Goal: Task Accomplishment & Management: Use online tool/utility

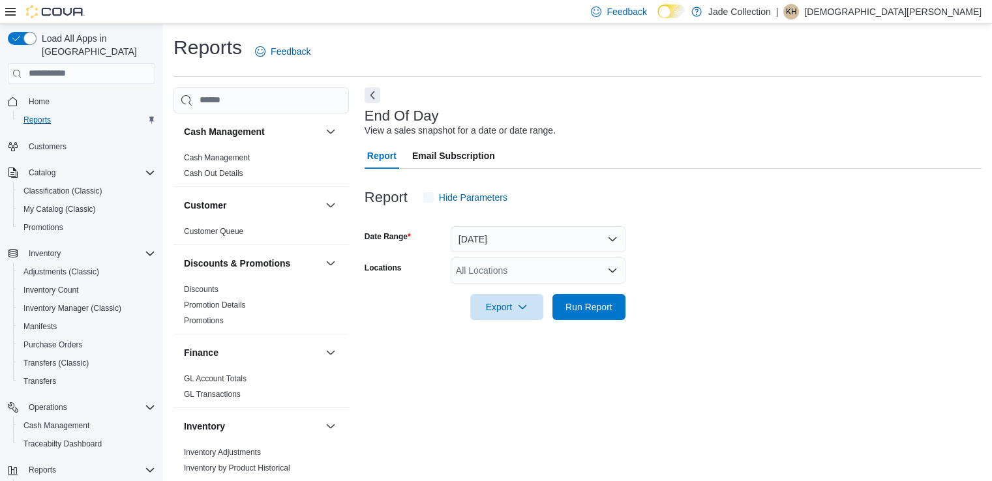
scroll to position [3, 0]
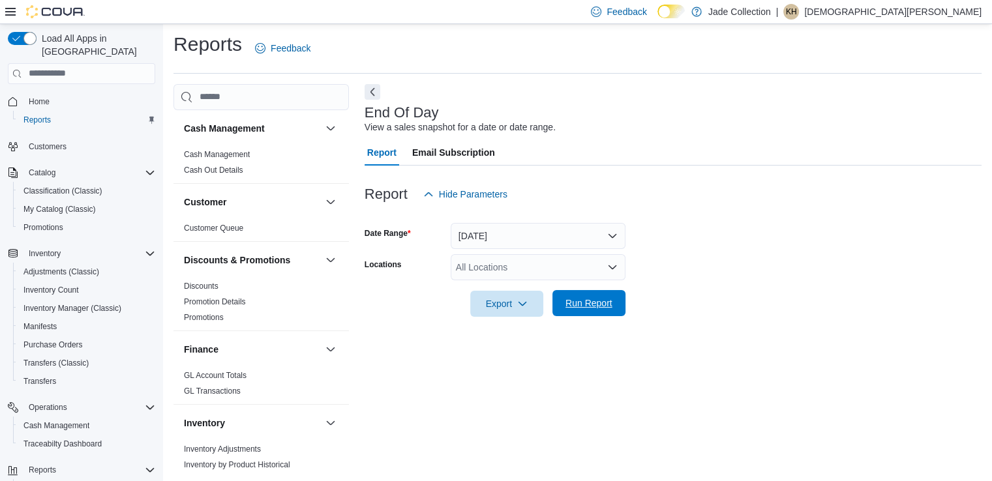
click at [580, 299] on span "Run Report" at bounding box center [588, 303] width 47 height 13
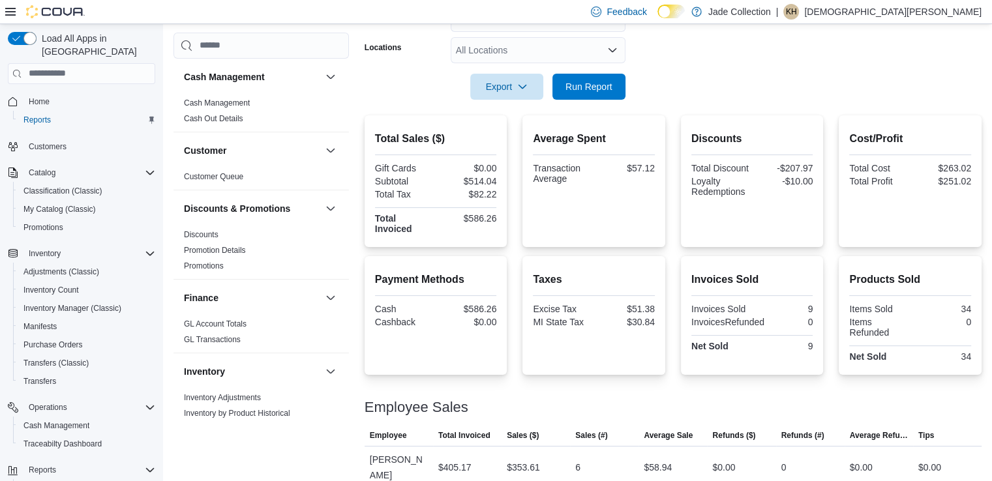
scroll to position [280, 0]
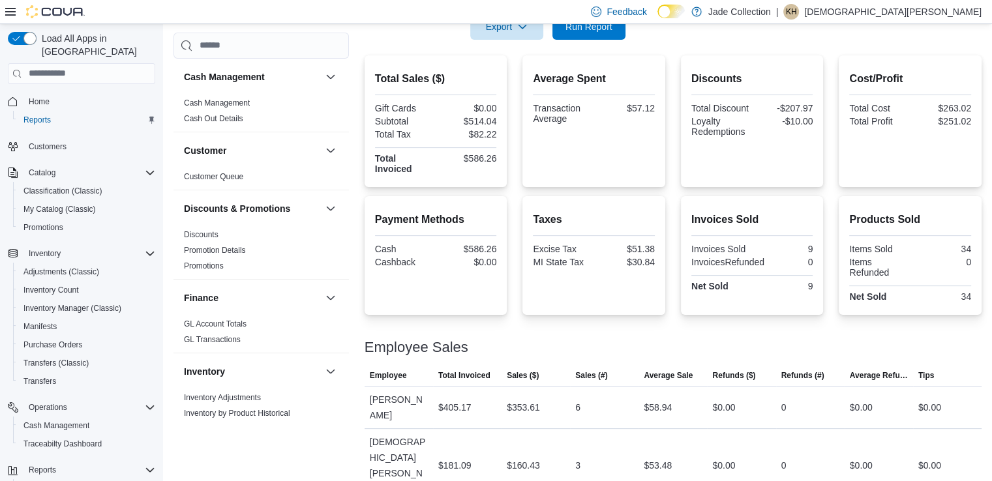
click at [929, 8] on p "[DEMOGRAPHIC_DATA][PERSON_NAME]" at bounding box center [892, 12] width 177 height 16
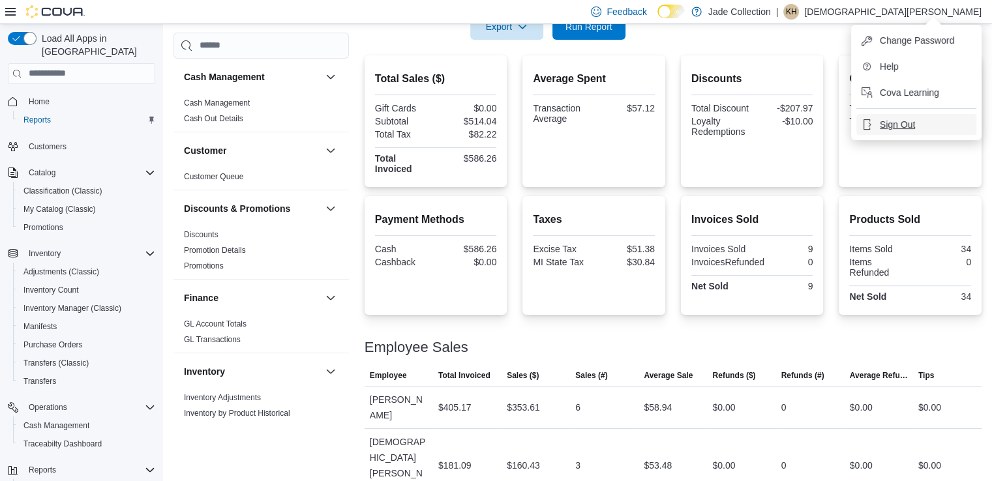
click at [912, 125] on span "Sign Out" at bounding box center [897, 124] width 35 height 13
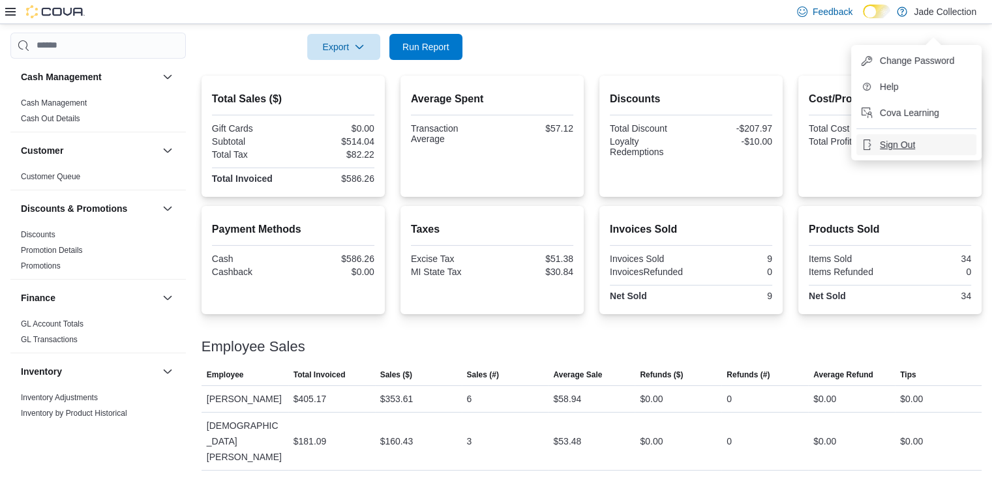
scroll to position [228, 0]
